Goal: Task Accomplishment & Management: Use online tool/utility

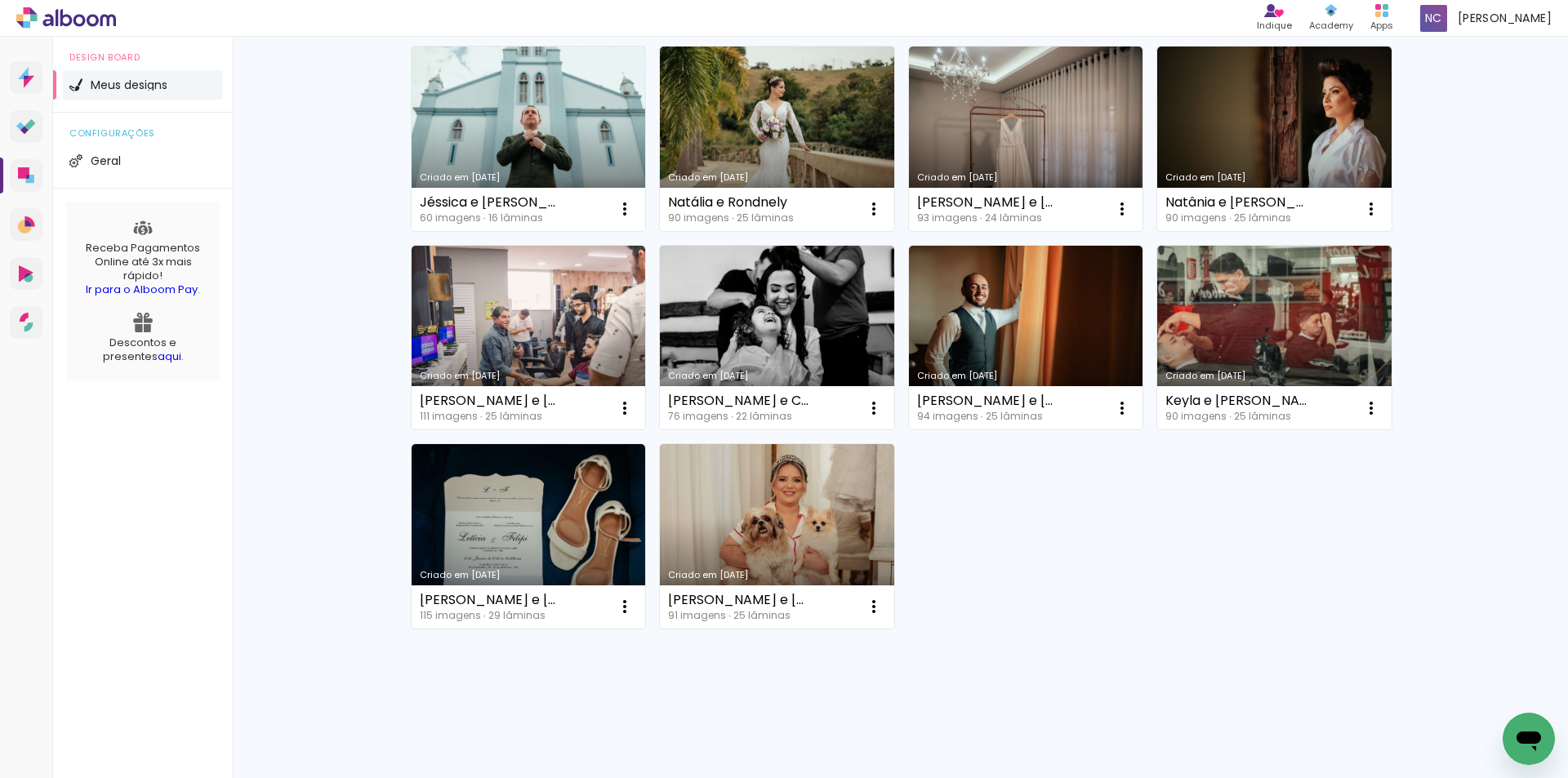
scroll to position [164, 0]
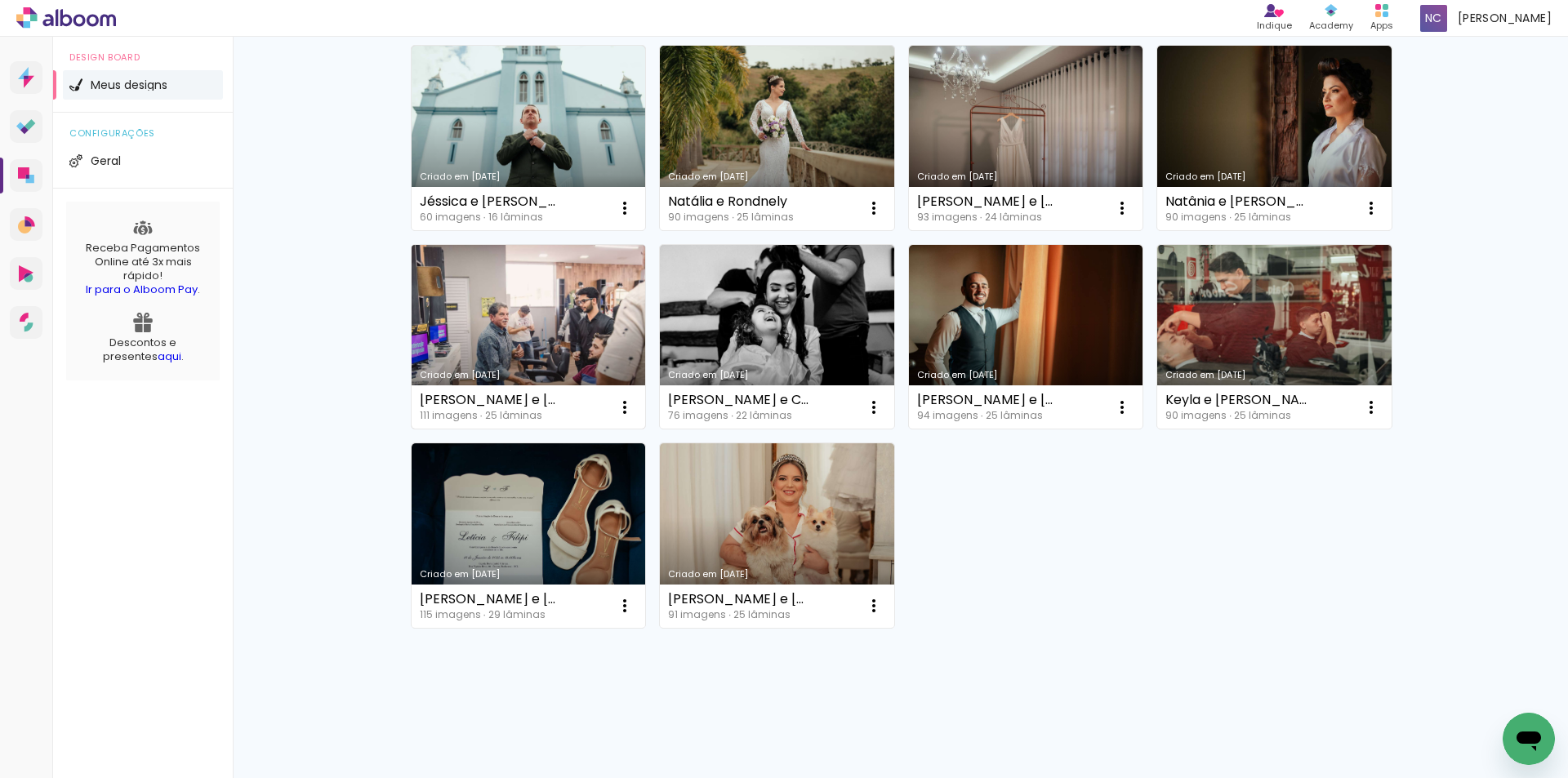
click at [452, 356] on link "Criado em [DATE]" at bounding box center [528, 337] width 234 height 184
